Goal: Task Accomplishment & Management: Manage account settings

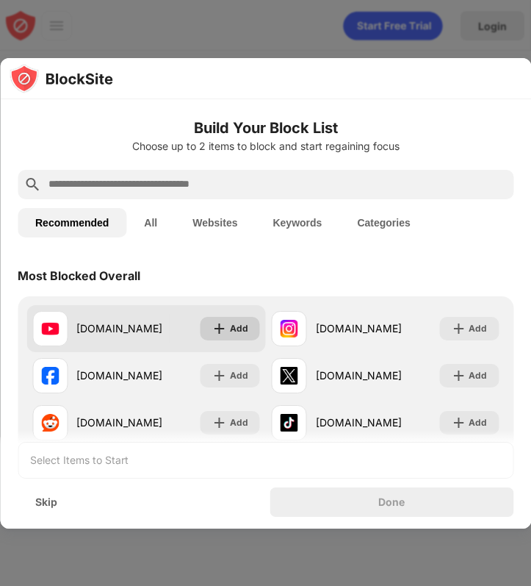
click at [242, 326] on div "Add" at bounding box center [239, 328] width 18 height 15
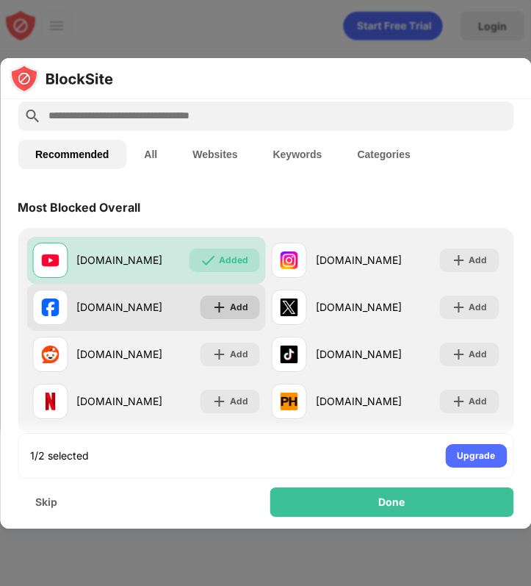
scroll to position [90, 0]
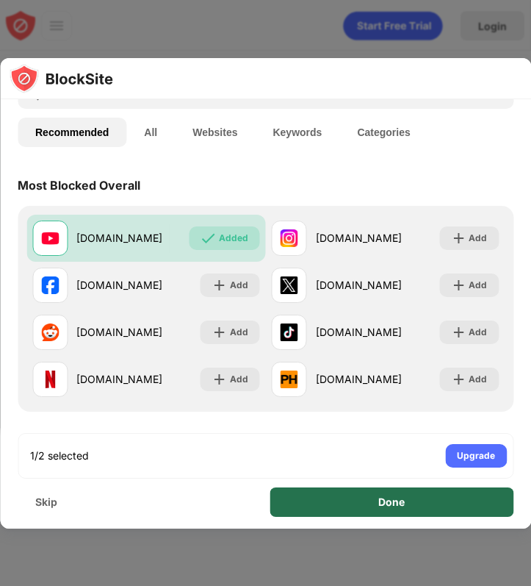
click at [339, 499] on div "Done" at bounding box center [393, 501] width 244 height 29
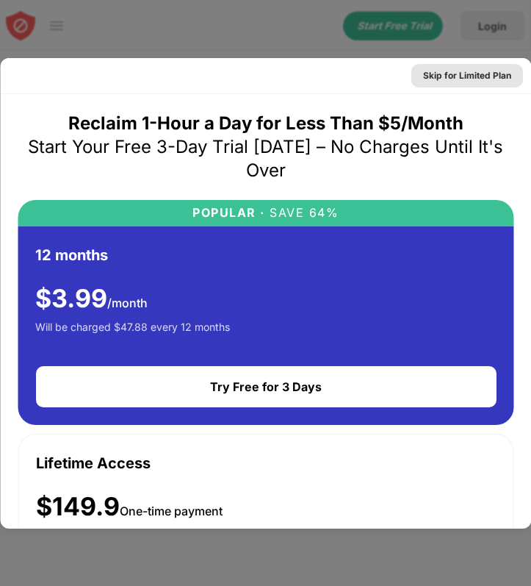
click at [447, 68] on div "Skip for Limited Plan" at bounding box center [467, 75] width 88 height 15
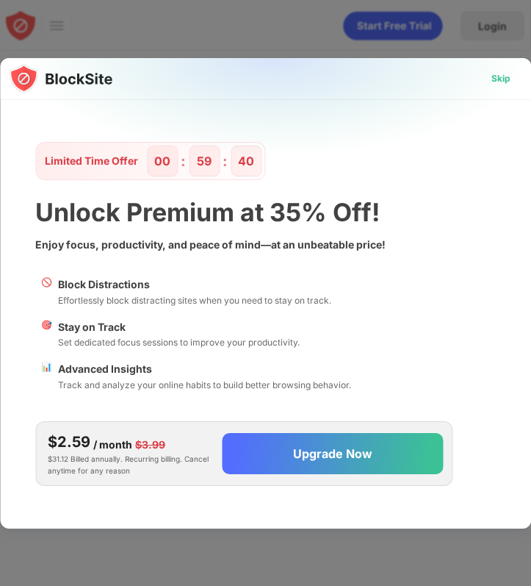
click at [504, 83] on div "Skip" at bounding box center [501, 78] width 19 height 15
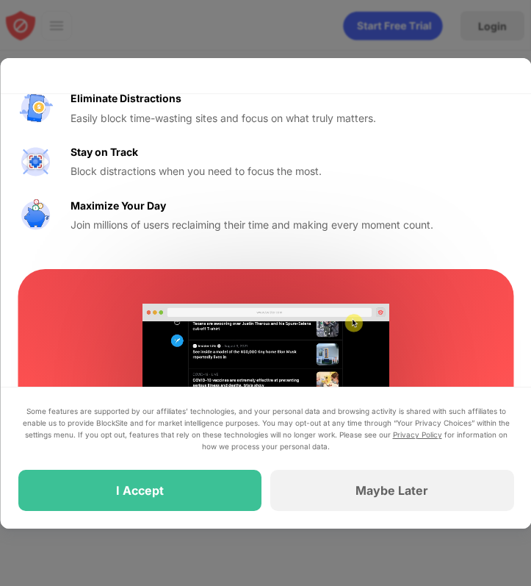
scroll to position [254, 0]
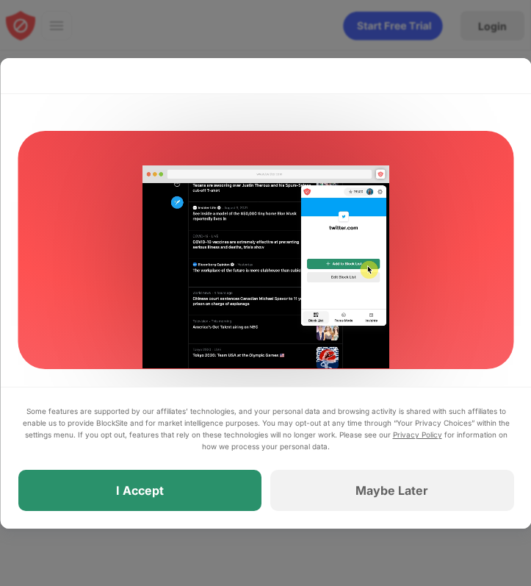
click at [193, 484] on div "I Accept" at bounding box center [140, 490] width 244 height 41
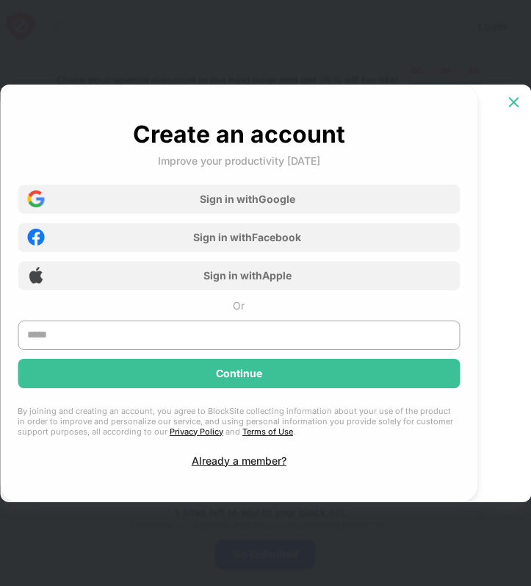
click at [518, 104] on img at bounding box center [513, 102] width 15 height 15
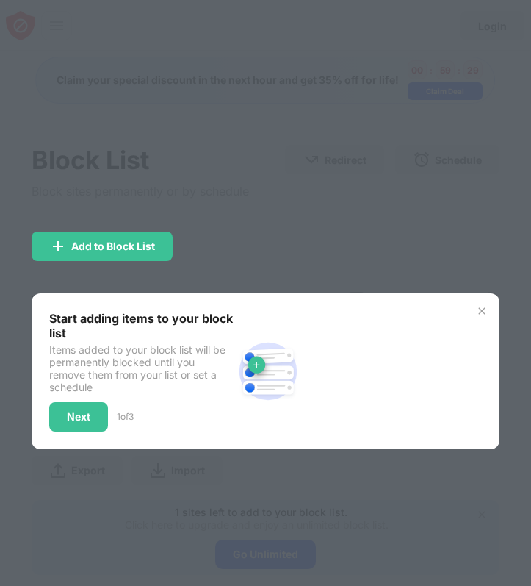
click at [482, 307] on img at bounding box center [482, 311] width 12 height 12
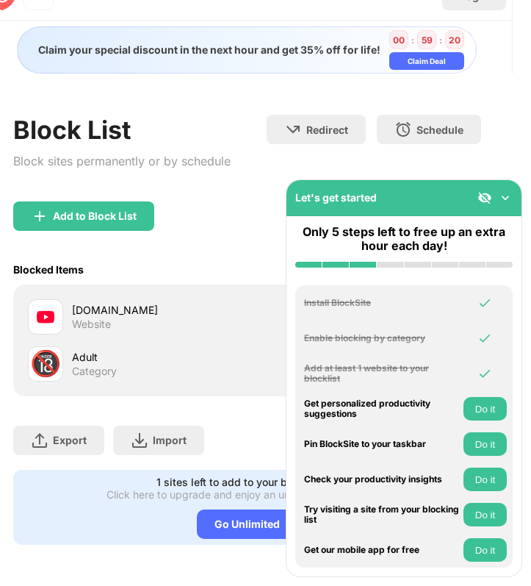
scroll to position [0, 18]
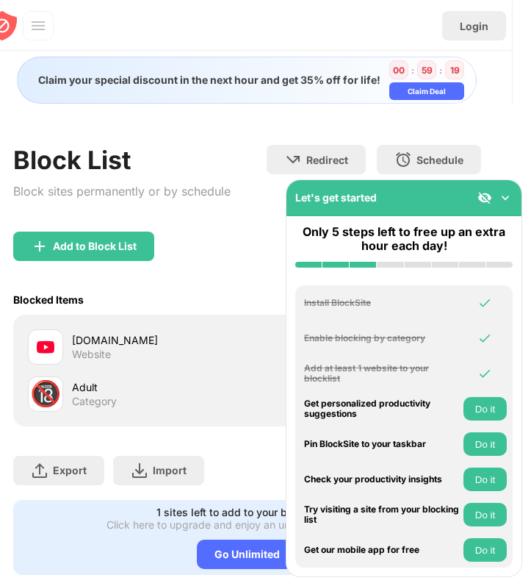
click at [513, 198] on div "Let's get started" at bounding box center [404, 198] width 235 height 36
click at [508, 196] on img at bounding box center [505, 197] width 15 height 15
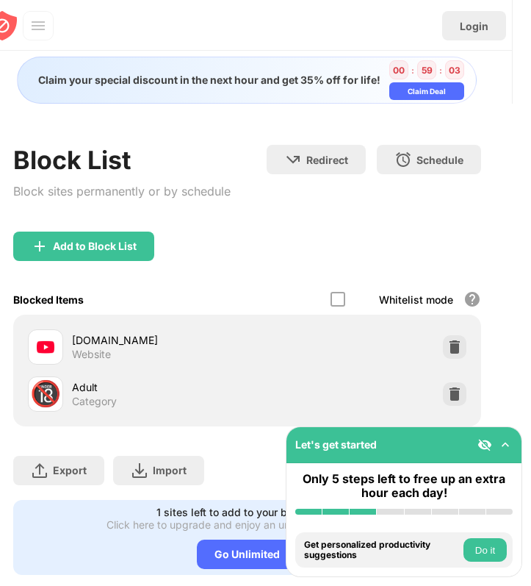
click at [447, 337] on div at bounding box center [455, 347] width 24 height 24
